Goal: Task Accomplishment & Management: Manage account settings

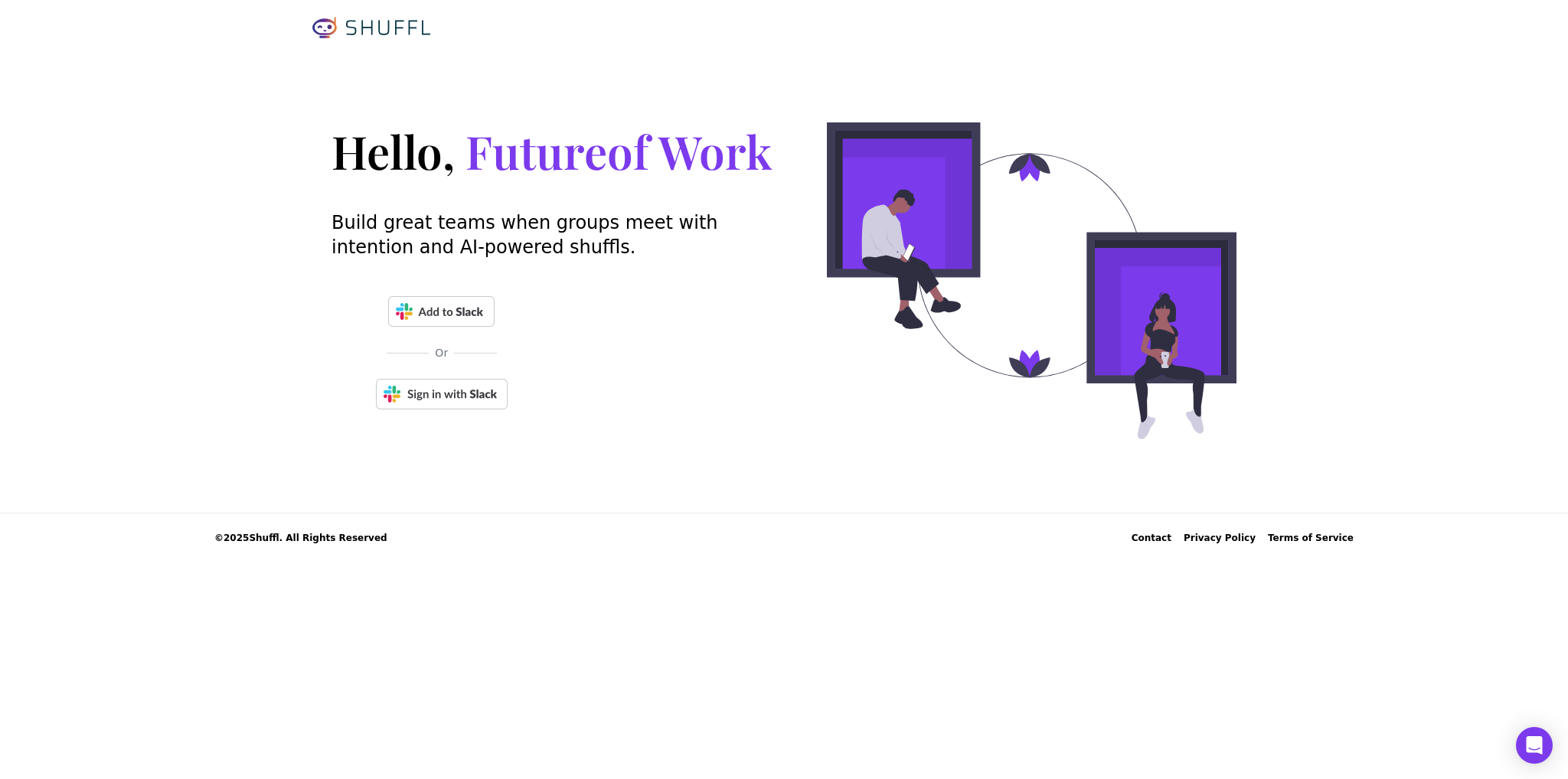
click at [424, 396] on img at bounding box center [442, 393] width 131 height 31
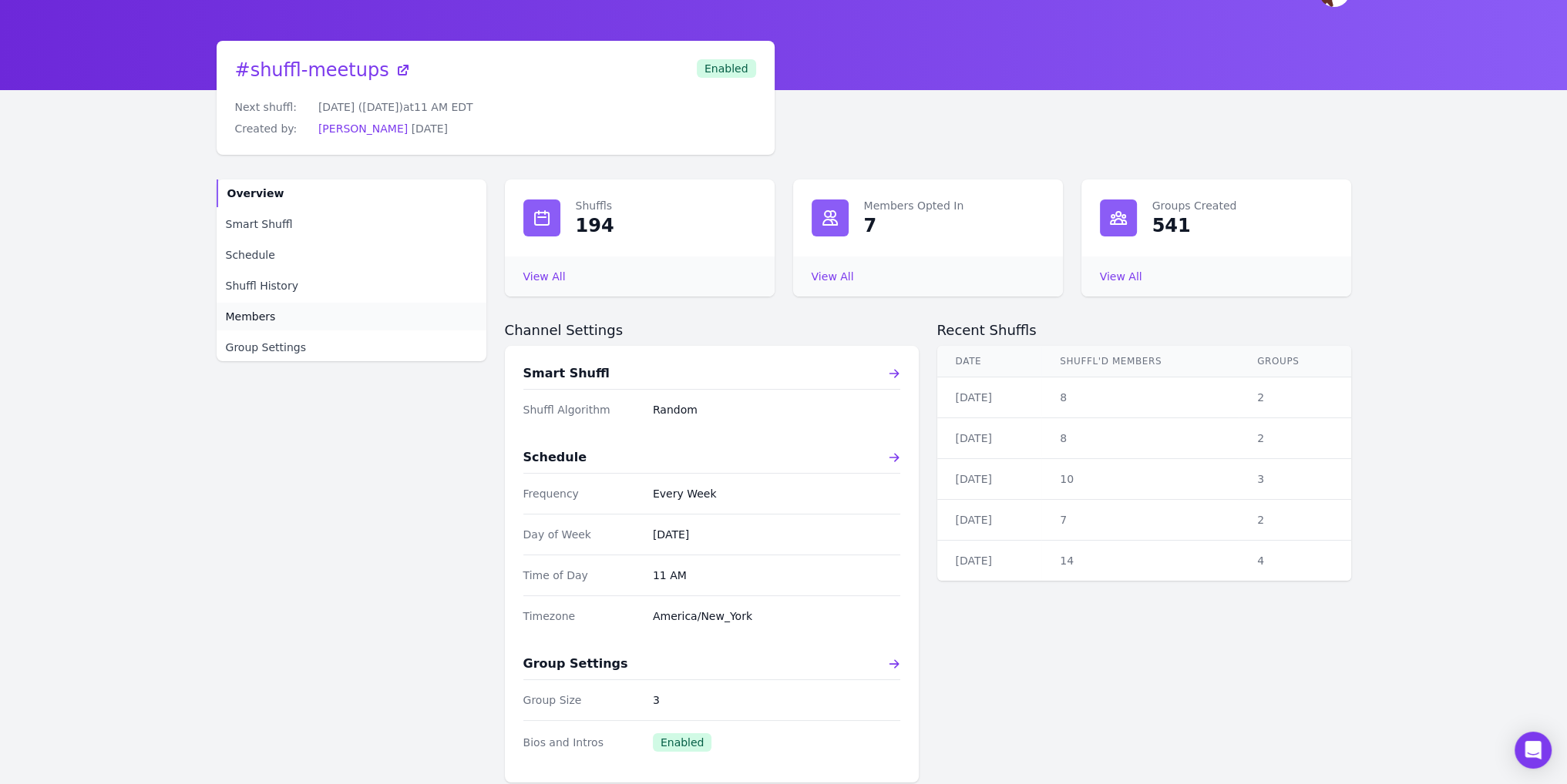
scroll to position [34, 0]
click at [281, 318] on link "Members" at bounding box center [351, 316] width 270 height 28
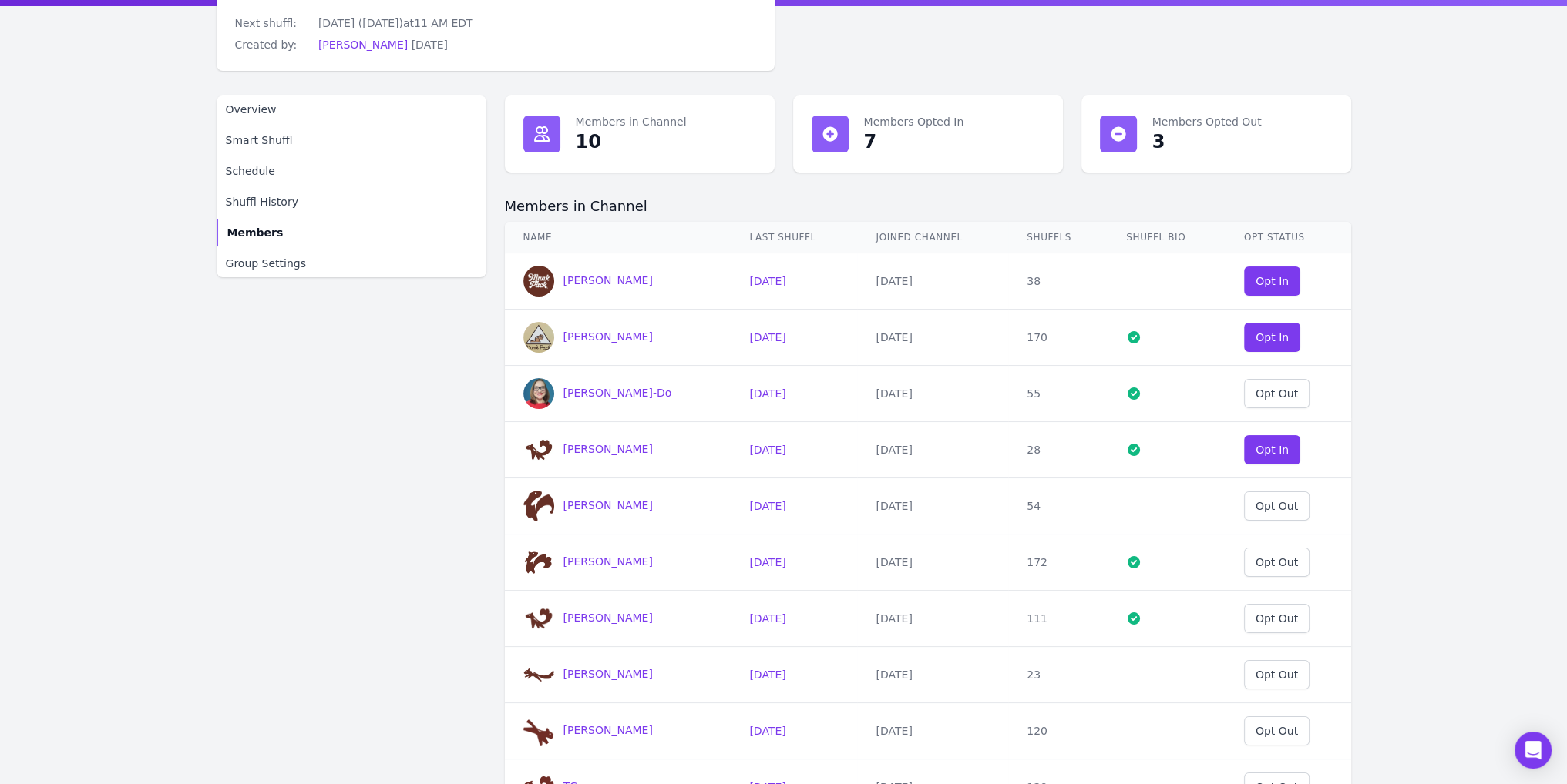
scroll to position [118, 0]
click at [1264, 281] on div "Opt In" at bounding box center [1273, 280] width 34 height 16
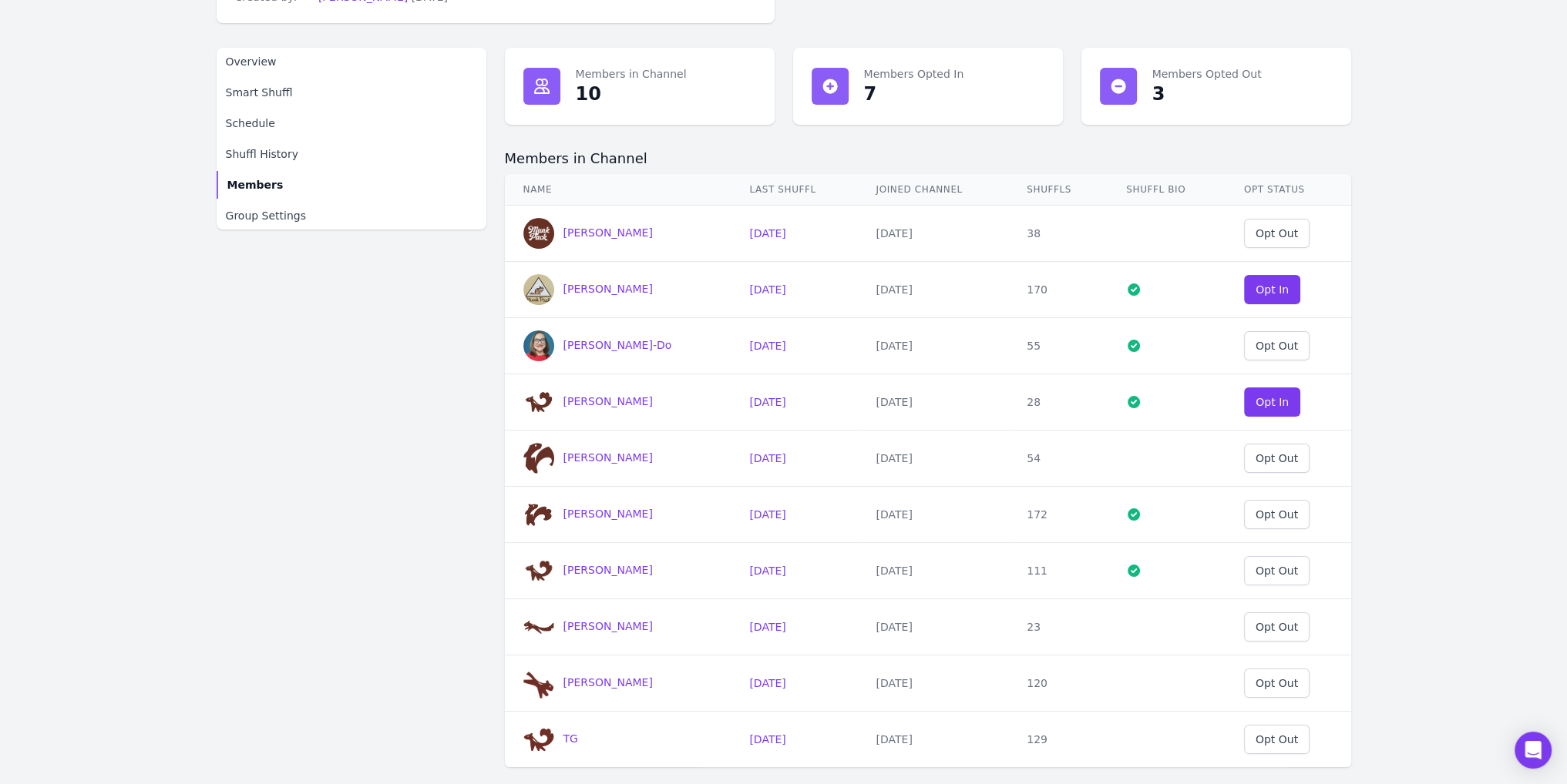
scroll to position [234, 0]
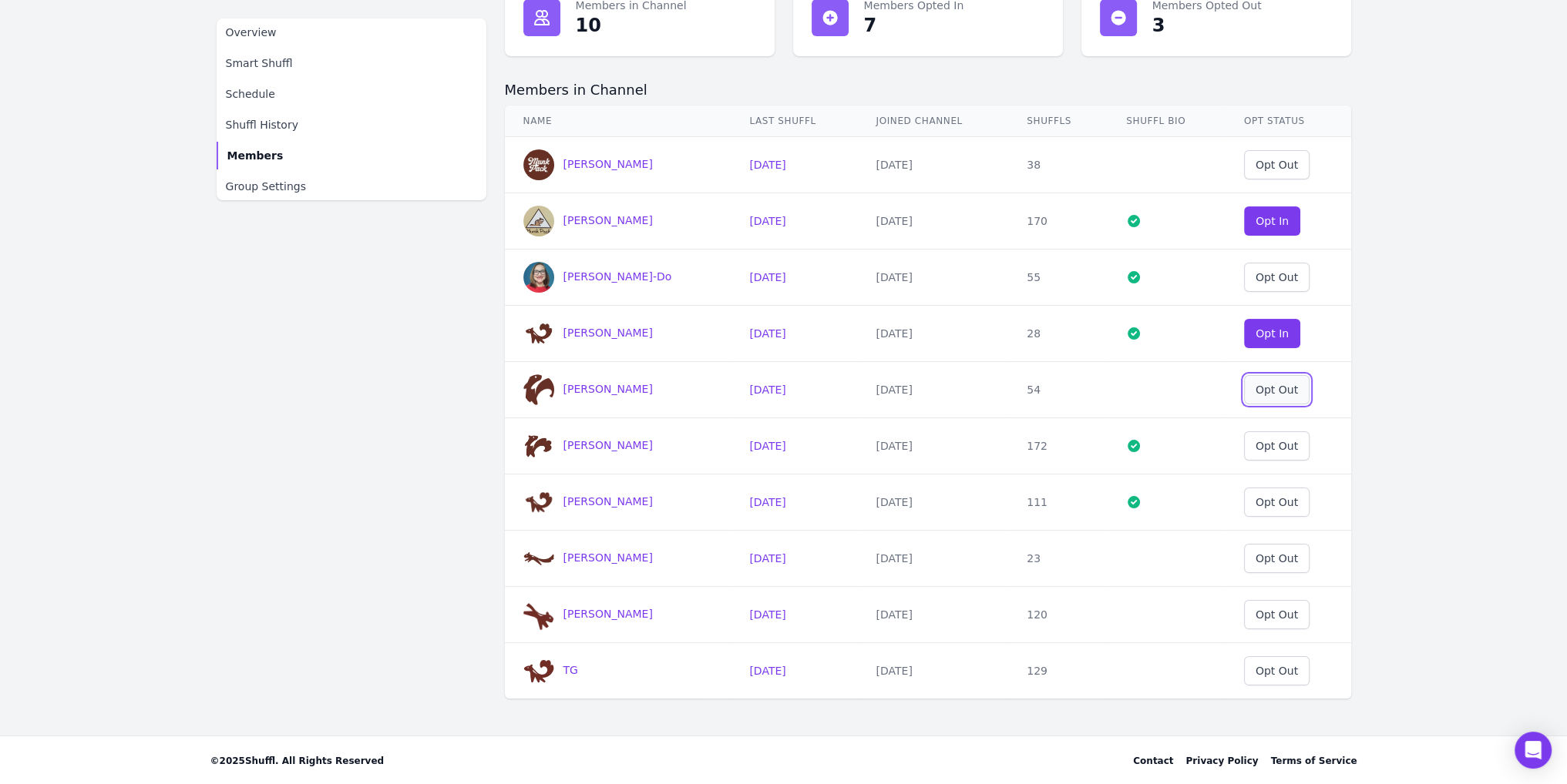
click at [1279, 390] on div "Opt Out" at bounding box center [1276, 389] width 42 height 16
